Goal: Book appointment/travel/reservation

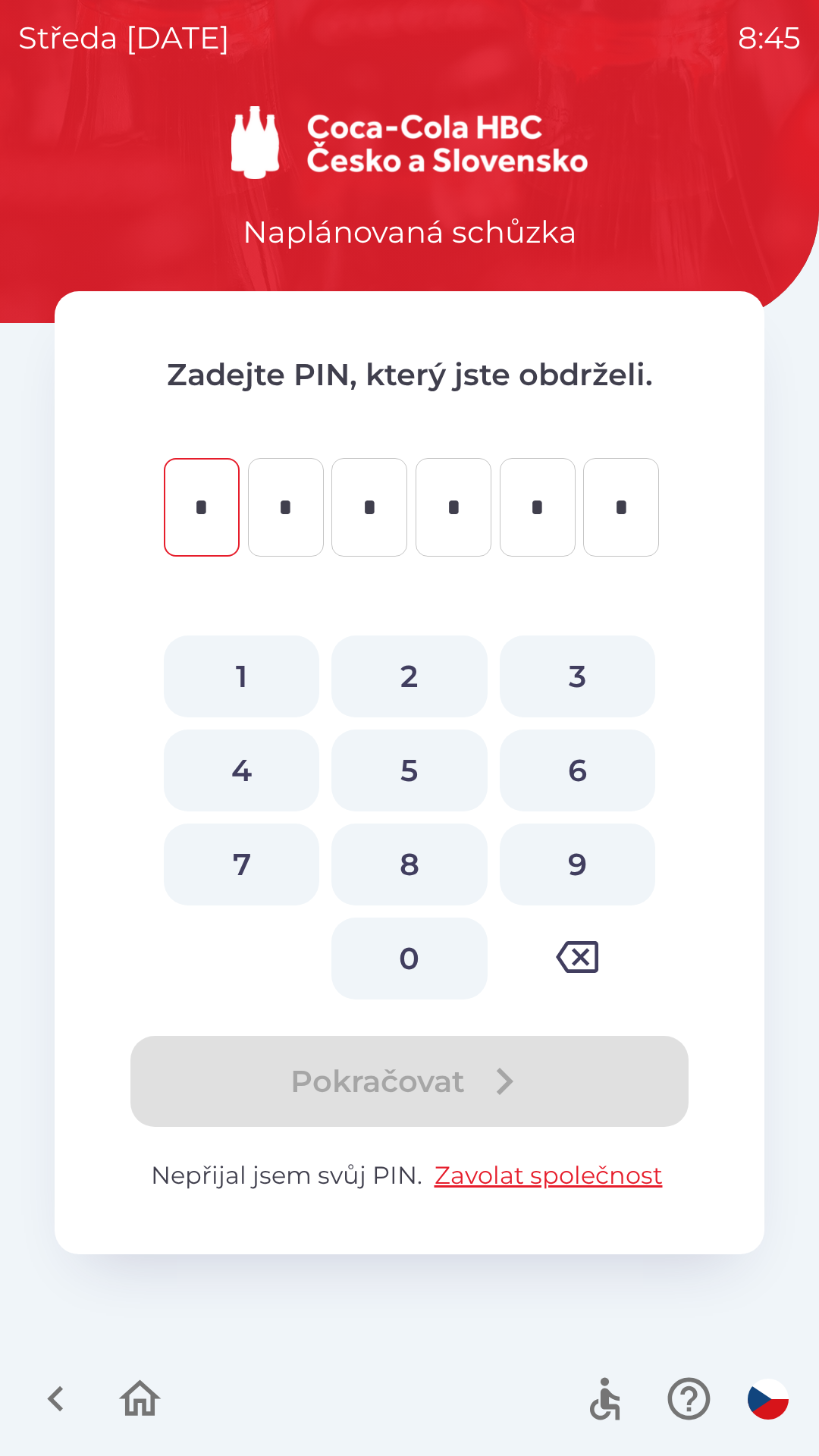
click at [402, 948] on button "0" at bounding box center [409, 959] width 155 height 82
type input "*"
click at [573, 663] on button "3" at bounding box center [577, 676] width 155 height 82
type input "*"
click at [569, 749] on button "6" at bounding box center [577, 770] width 155 height 82
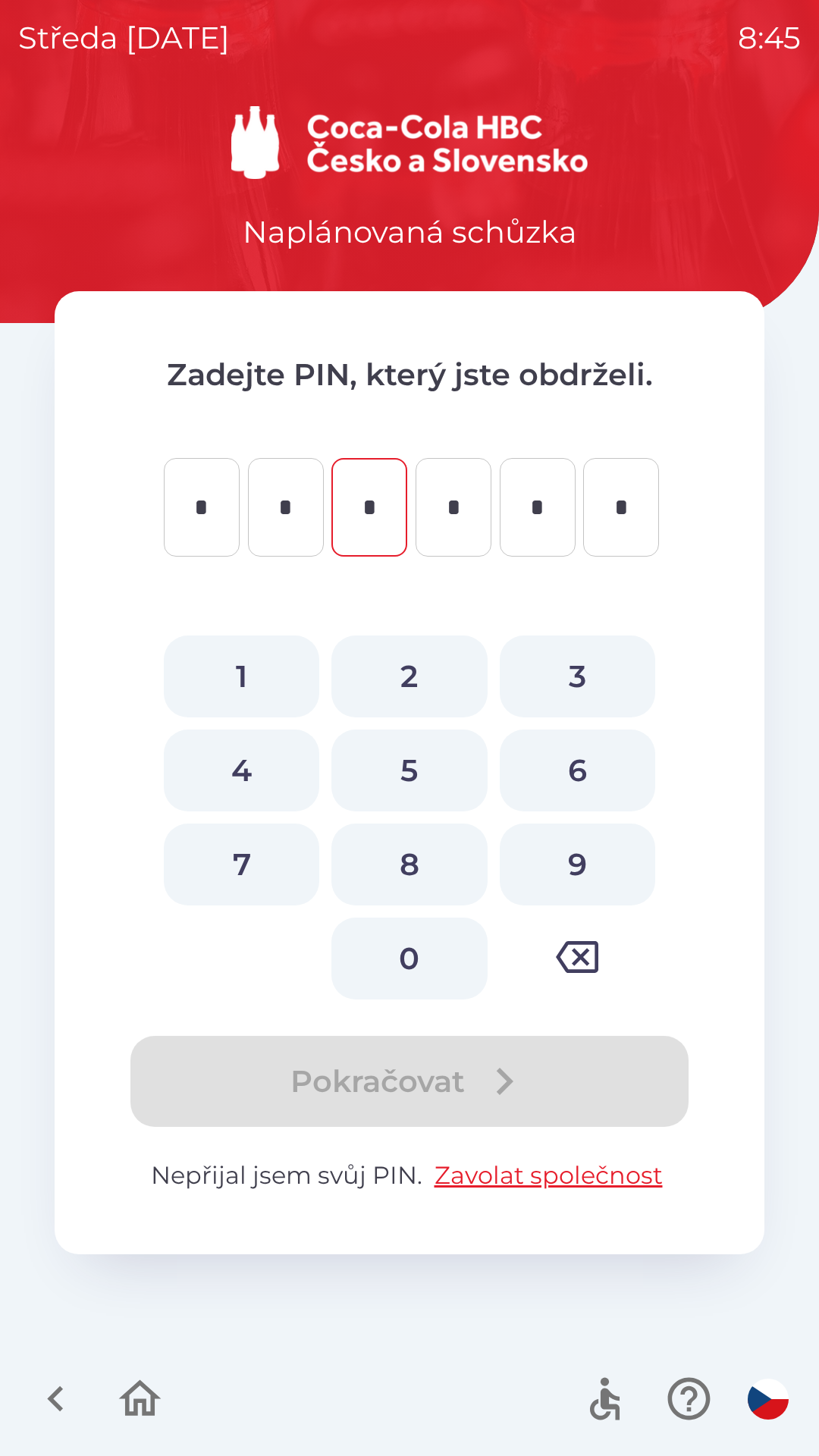
type input "*"
click at [241, 853] on button "7" at bounding box center [242, 865] width 155 height 82
type input "*"
click at [427, 961] on button "0" at bounding box center [409, 959] width 155 height 82
type input "*"
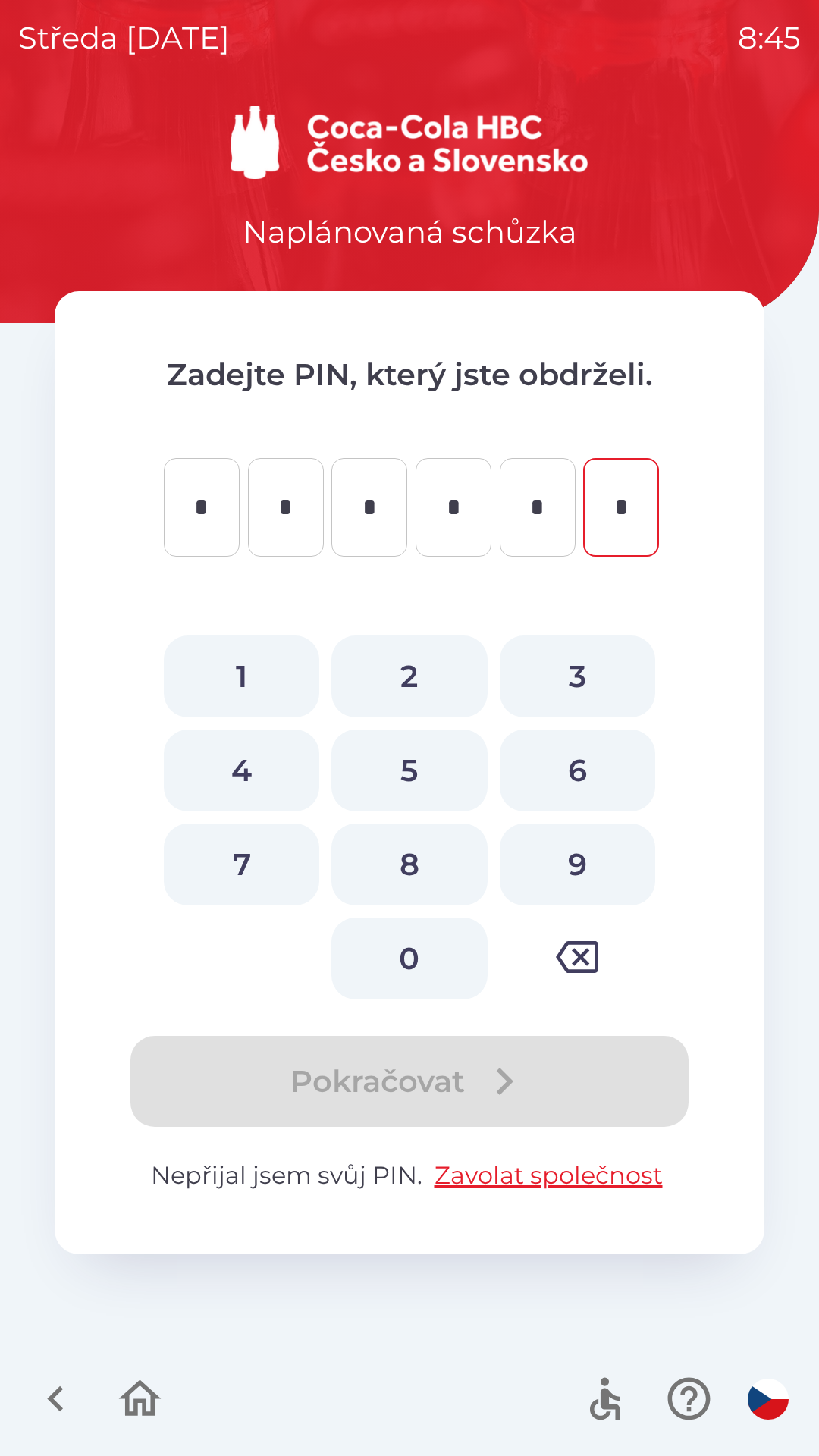
click at [579, 761] on button "6" at bounding box center [577, 770] width 155 height 82
type input "*"
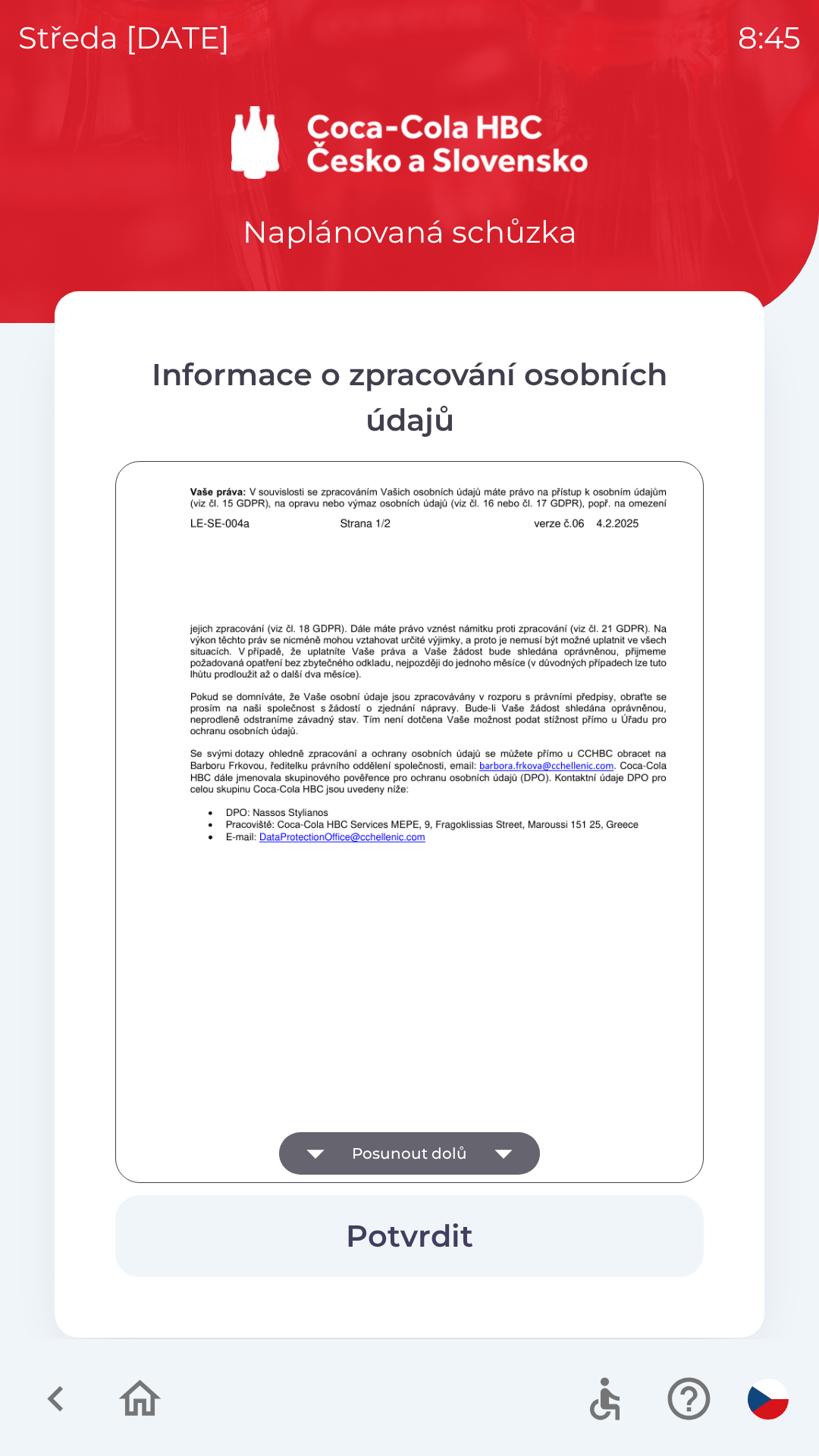
scroll to position [1065, 0]
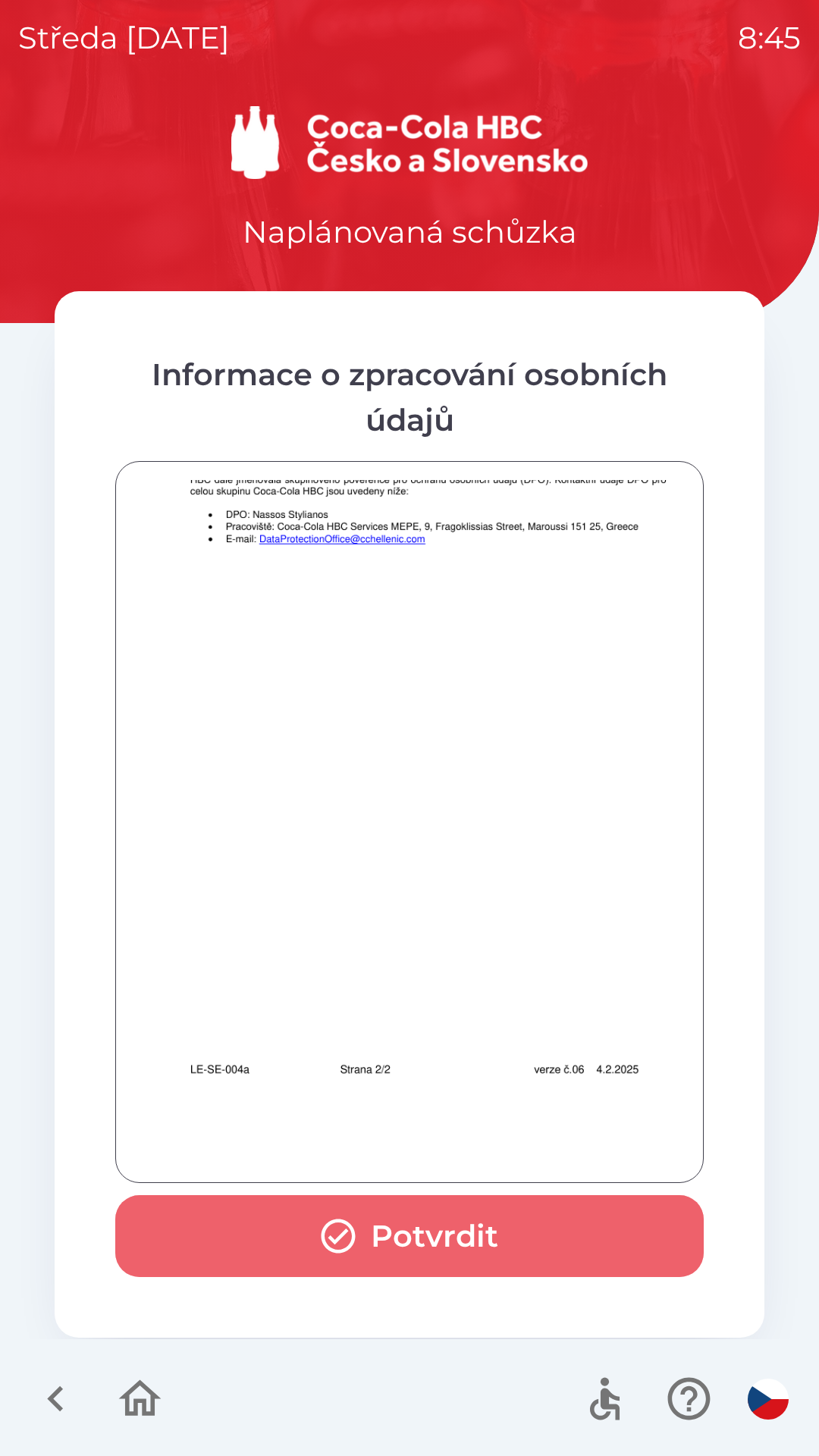
click at [445, 1226] on button "Potvrdit" at bounding box center [410, 1235] width 588 height 82
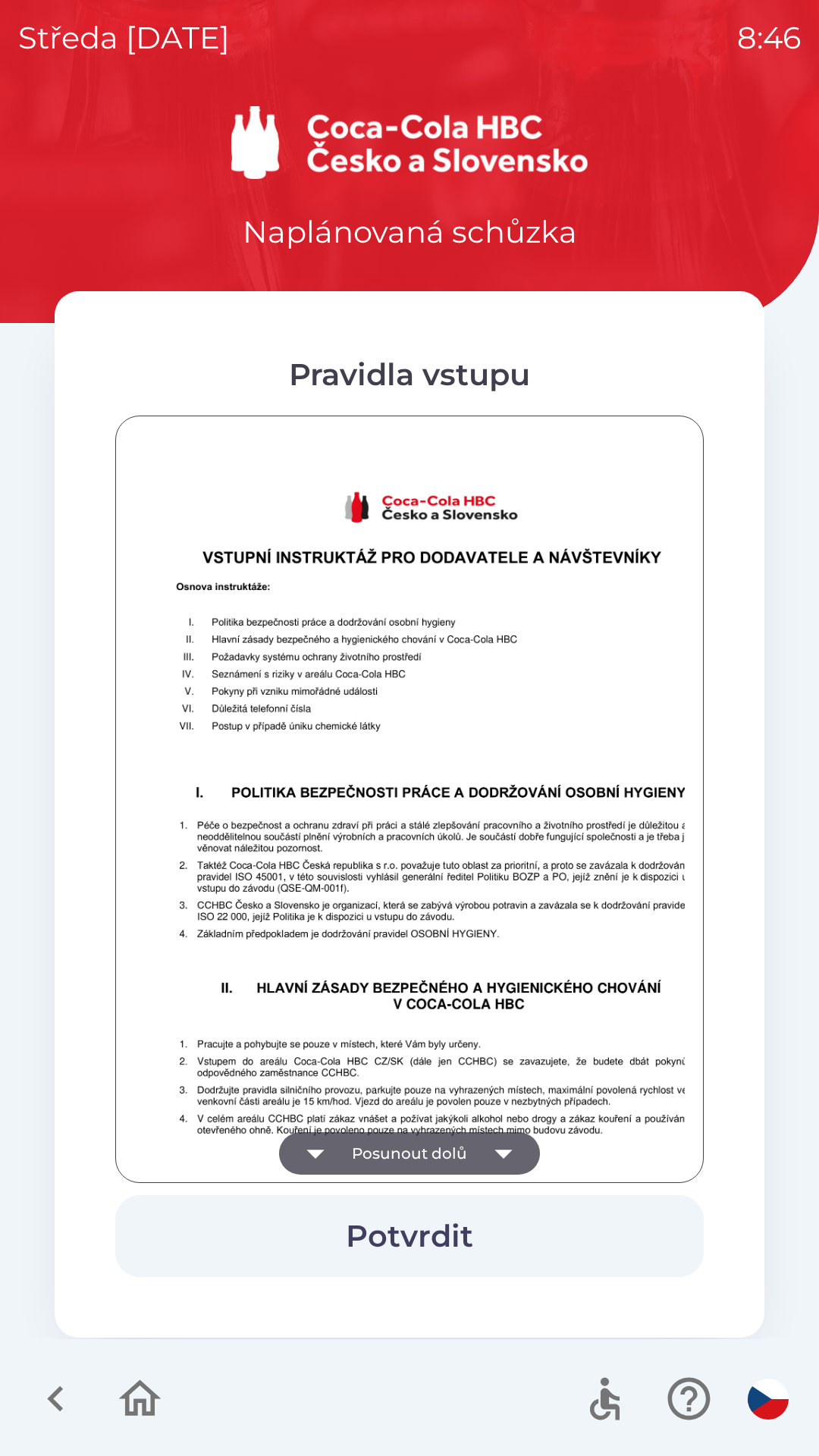
click at [570, 1068] on img at bounding box center [428, 881] width 588 height 832
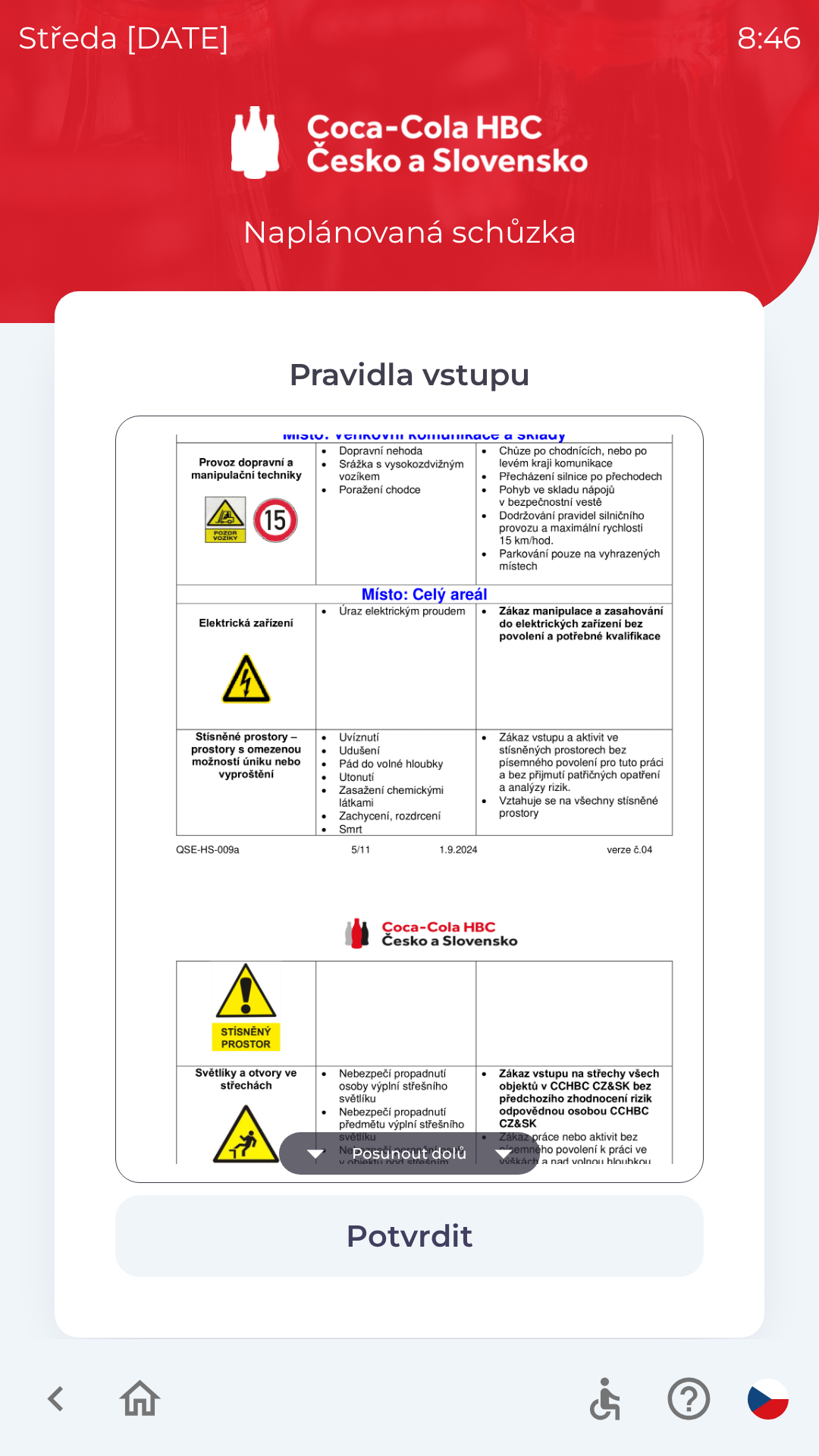
click at [508, 1066] on img at bounding box center [428, 1307] width 588 height 832
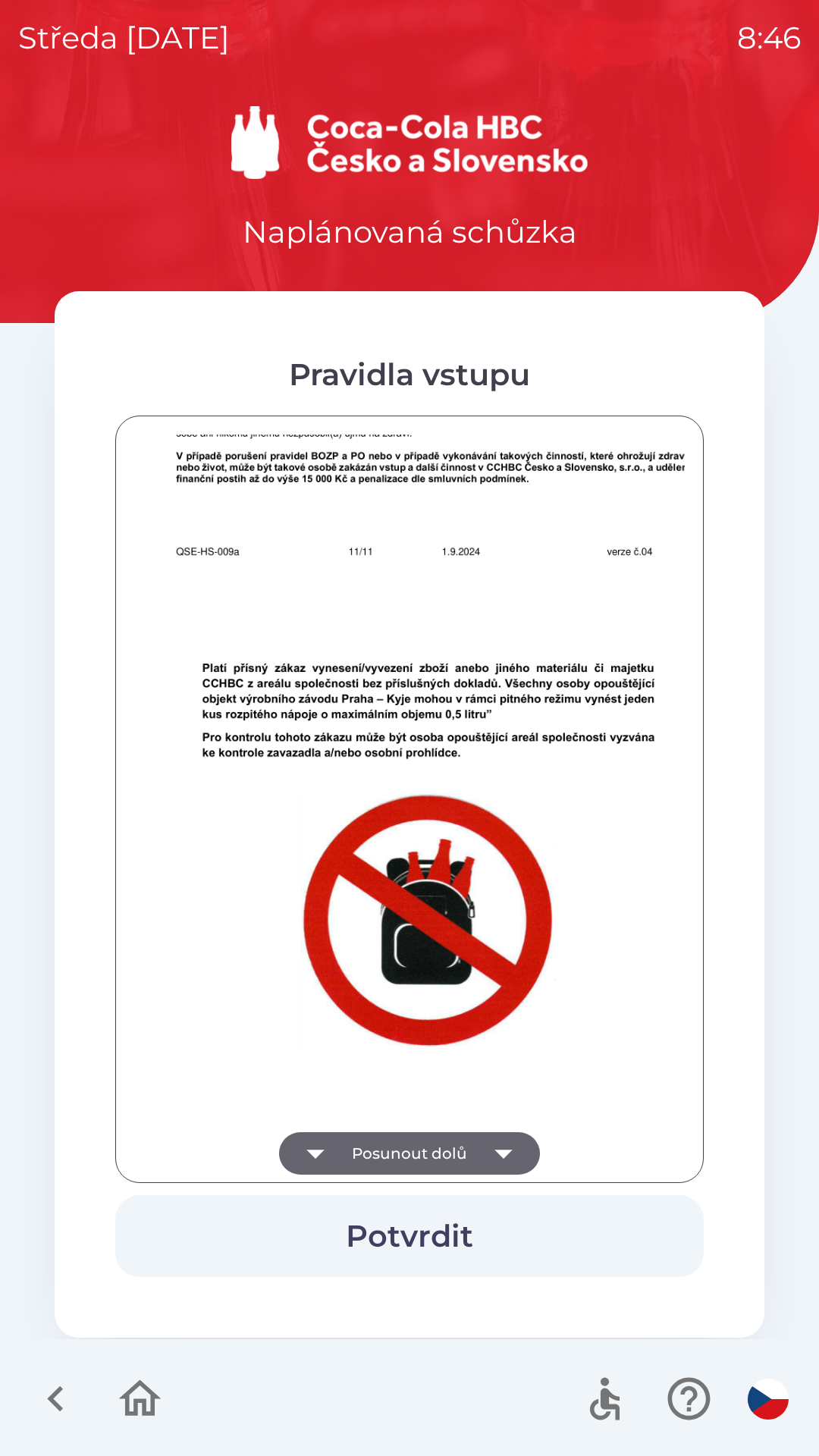
scroll to position [9389, 0]
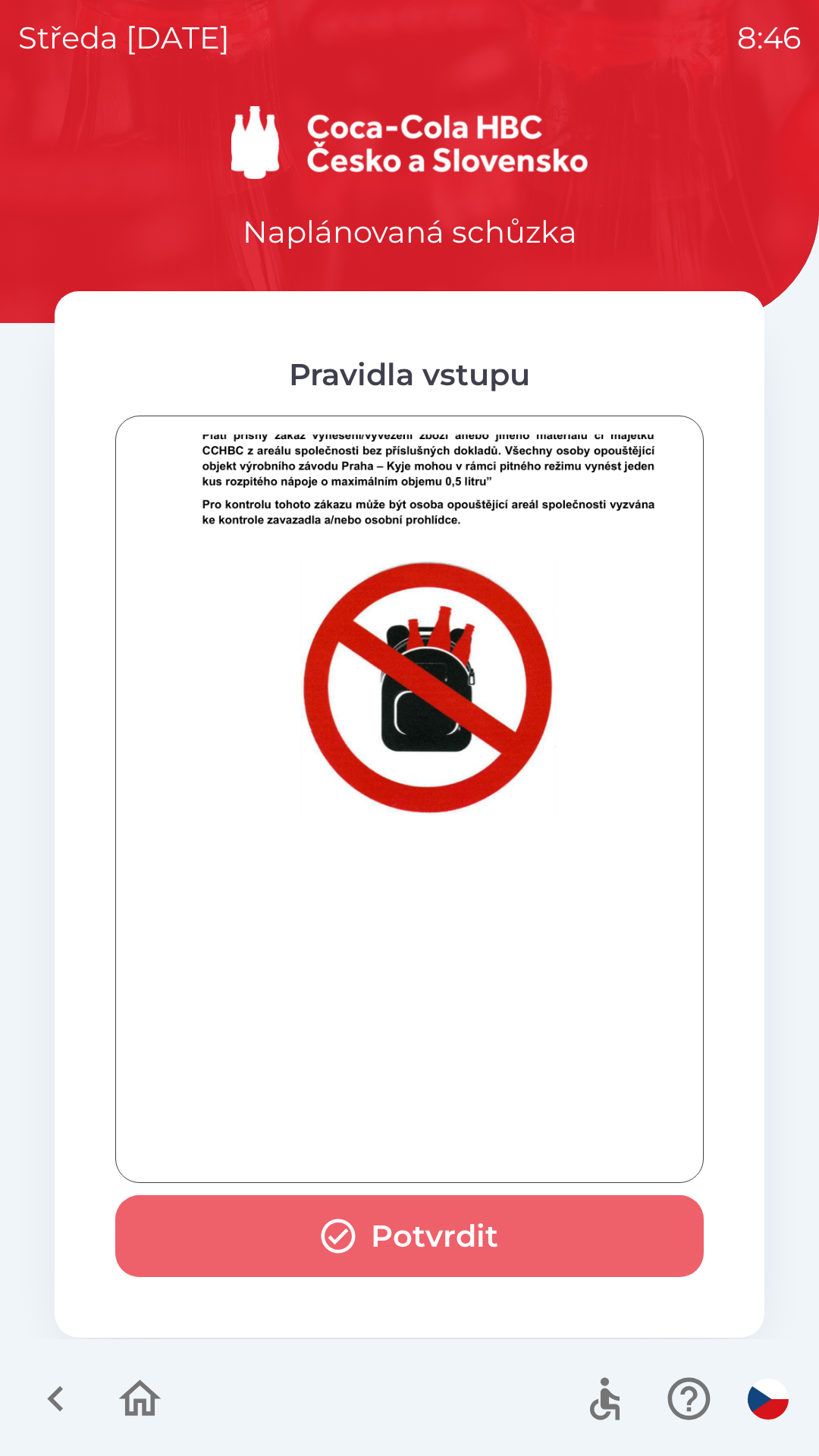
click at [461, 1196] on button "Potvrdit" at bounding box center [410, 1235] width 588 height 82
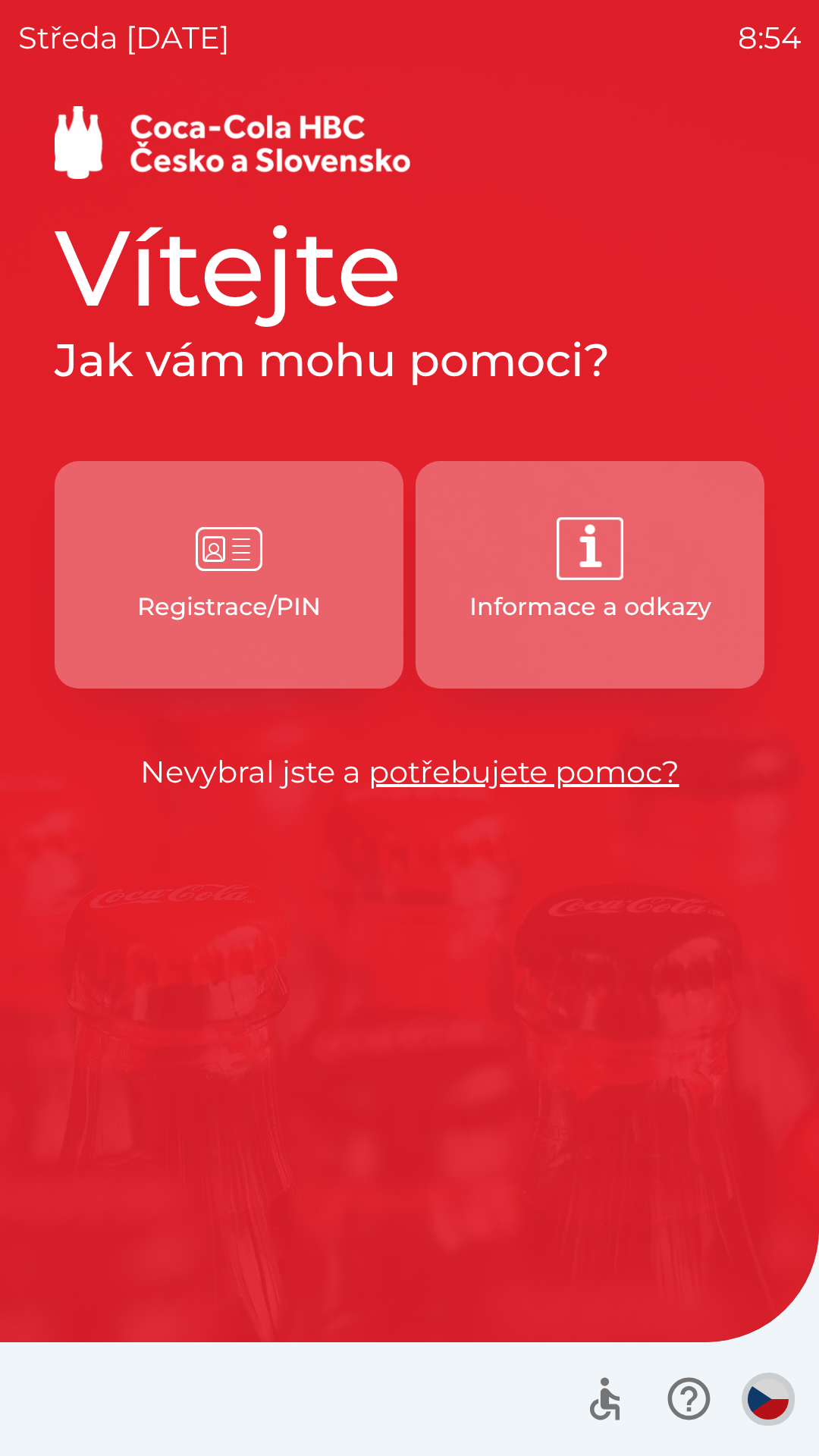
click at [758, 1394] on img "button" at bounding box center [767, 1399] width 41 height 41
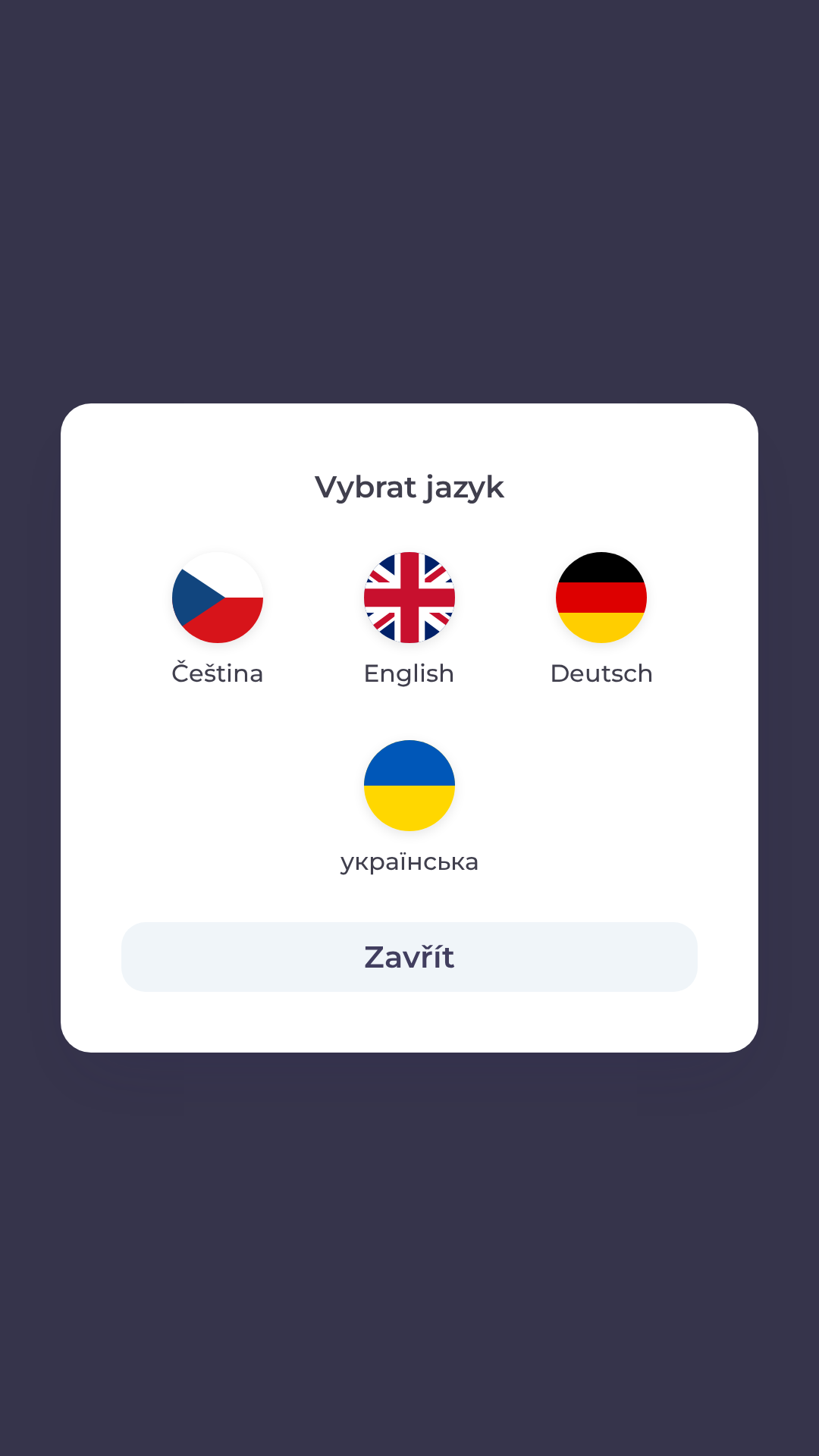
click at [411, 615] on img "button" at bounding box center [410, 597] width 91 height 91
